Goal: Navigation & Orientation: Understand site structure

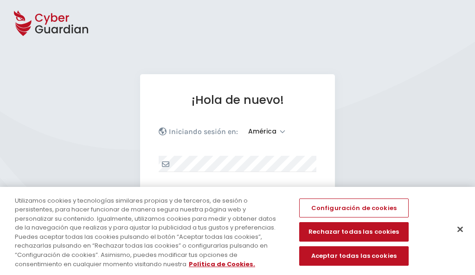
select select "América"
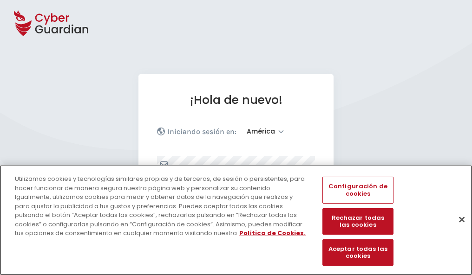
scroll to position [121, 0]
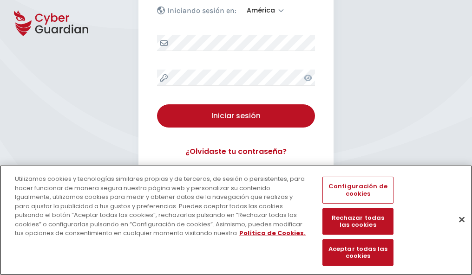
click at [457, 229] on button "Cerrar" at bounding box center [461, 219] width 20 height 20
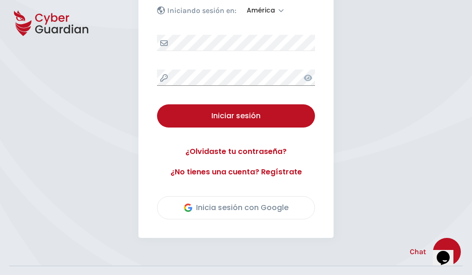
scroll to position [211, 0]
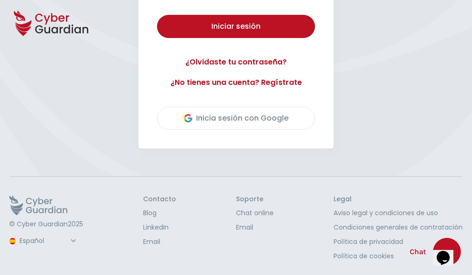
click at [157, 15] on button "Iniciar sesión" at bounding box center [236, 26] width 158 height 23
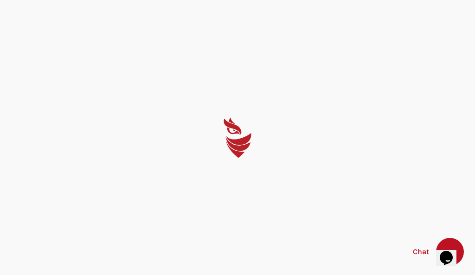
select select "English"
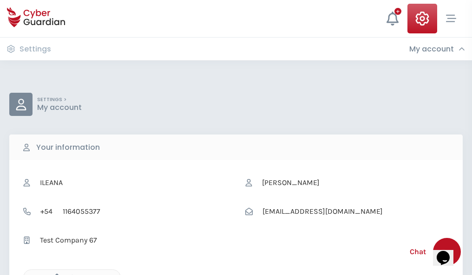
click at [54, 274] on icon "button" at bounding box center [55, 278] width 8 height 8
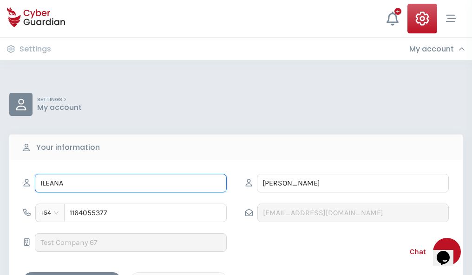
click at [130, 183] on input "ILEANA" at bounding box center [131, 183] width 192 height 19
type input "I"
type input "Humberto"
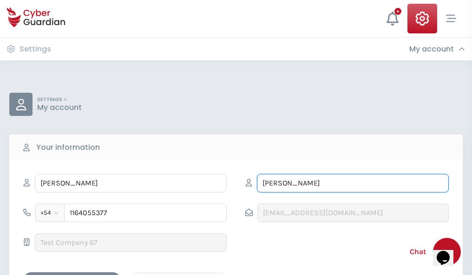
click at [352, 183] on input "CORREA" at bounding box center [353, 183] width 192 height 19
type input "C"
type input "Barba"
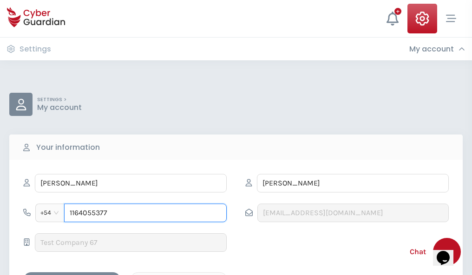
click at [145, 213] on input "1164055377" at bounding box center [145, 213] width 162 height 19
type input "1"
type input "4926685707"
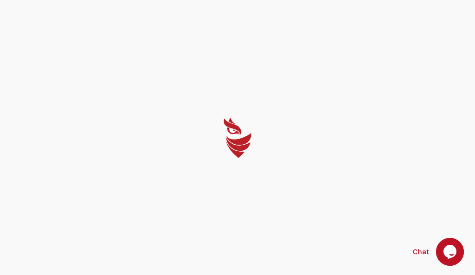
select select "English"
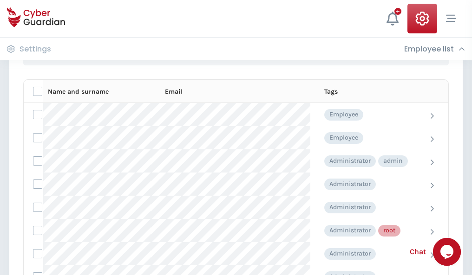
scroll to position [467, 0]
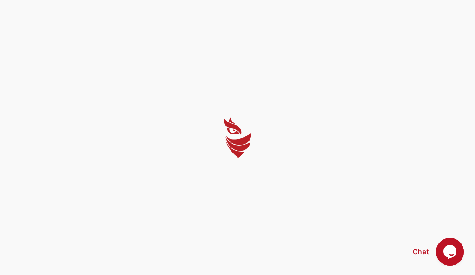
select select "English"
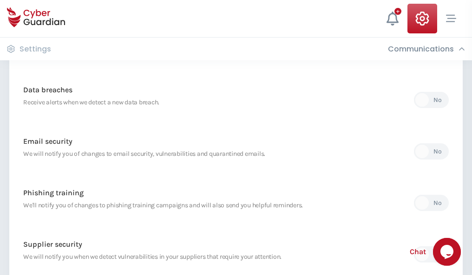
scroll to position [489, 0]
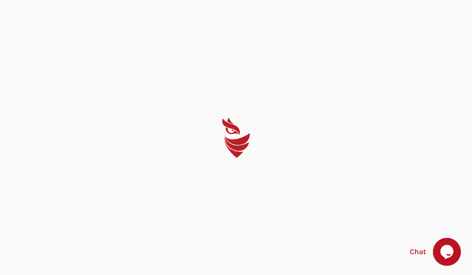
select select "English"
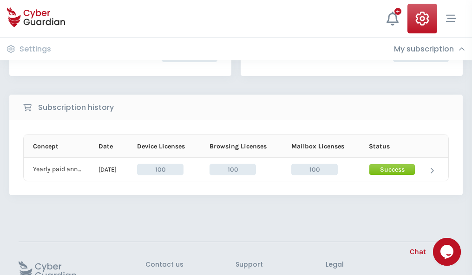
scroll to position [235, 0]
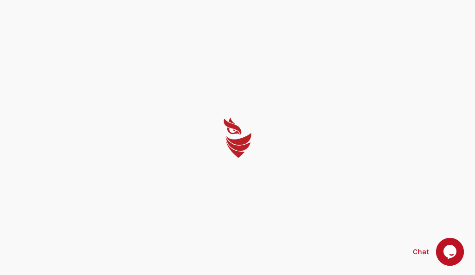
select select "English"
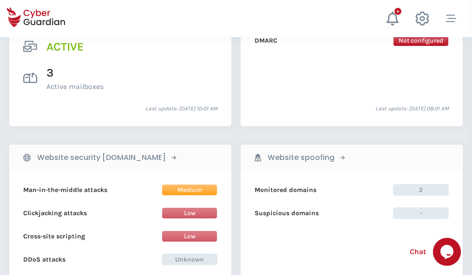
scroll to position [943, 0]
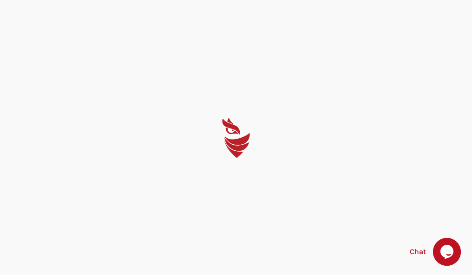
select select "English"
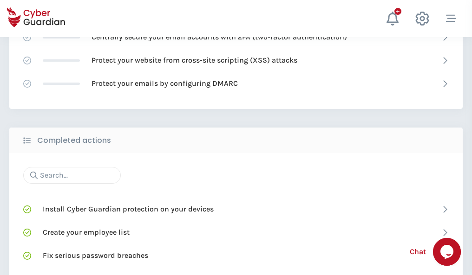
scroll to position [618, 0]
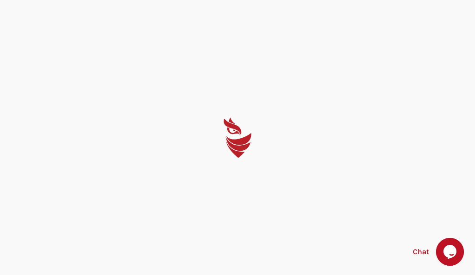
select select "English"
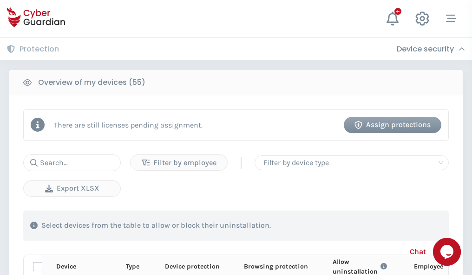
scroll to position [809, 0]
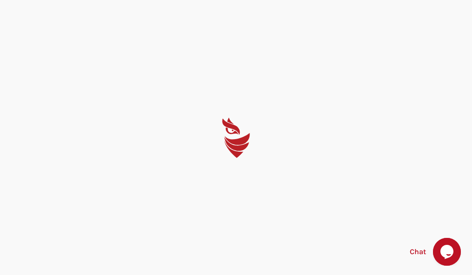
select select "English"
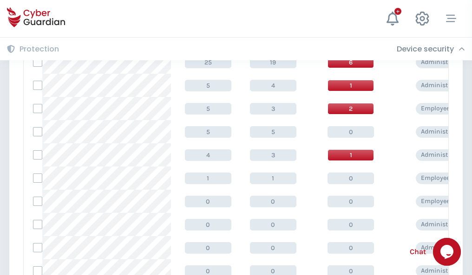
scroll to position [468, 0]
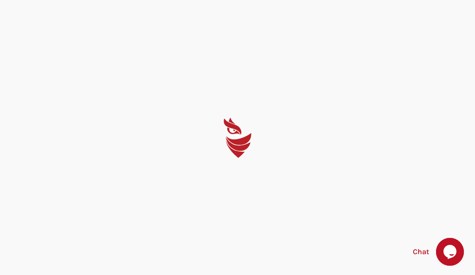
select select "English"
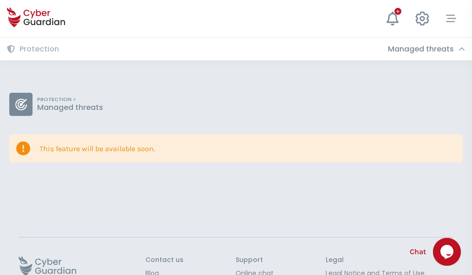
scroll to position [60, 0]
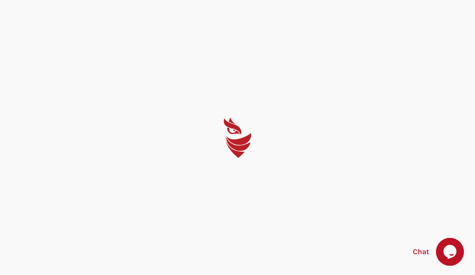
select select "English"
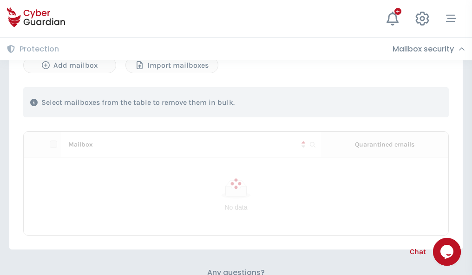
scroll to position [397, 0]
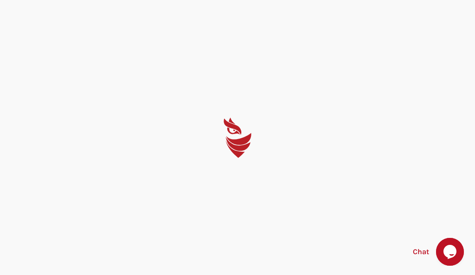
select select "English"
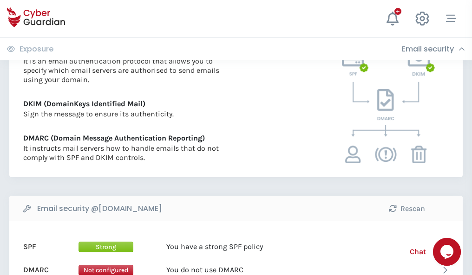
scroll to position [501, 0]
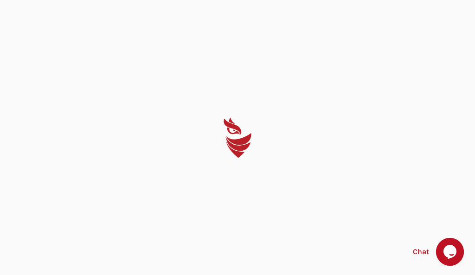
select select "English"
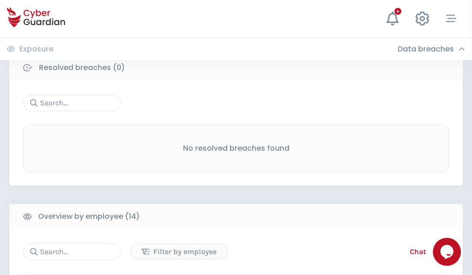
scroll to position [838, 0]
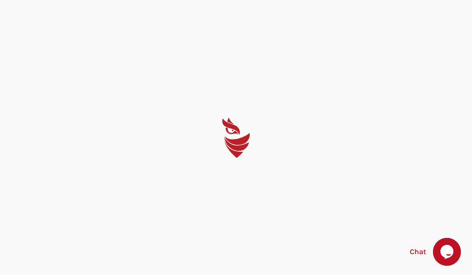
select select "English"
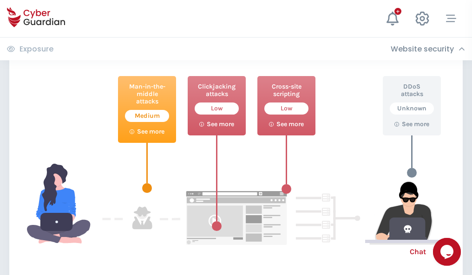
scroll to position [506, 0]
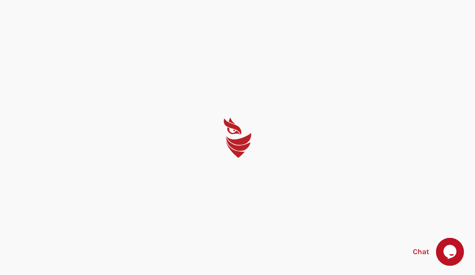
select select "English"
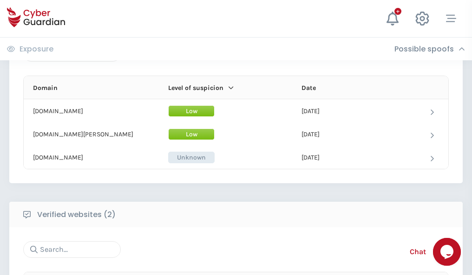
scroll to position [557, 0]
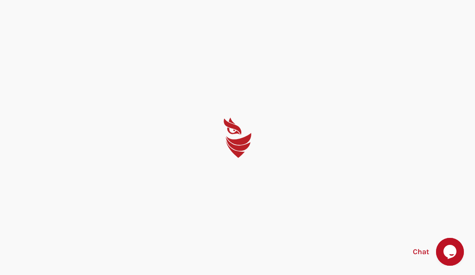
select select "English"
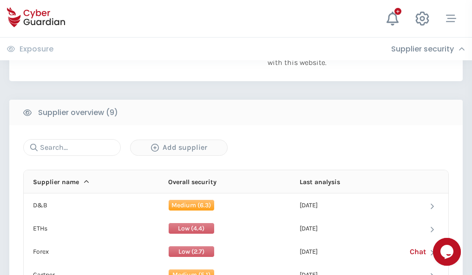
scroll to position [648, 0]
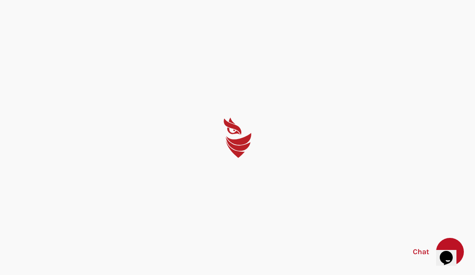
select select "English"
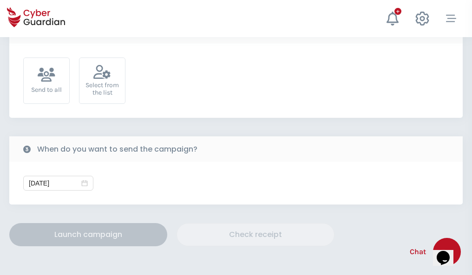
scroll to position [340, 0]
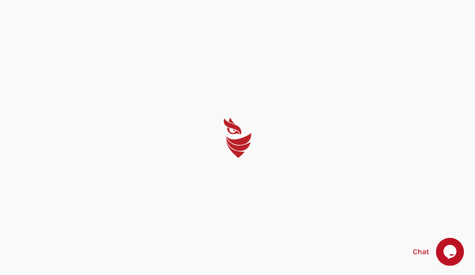
select select "English"
